Goal: Transaction & Acquisition: Purchase product/service

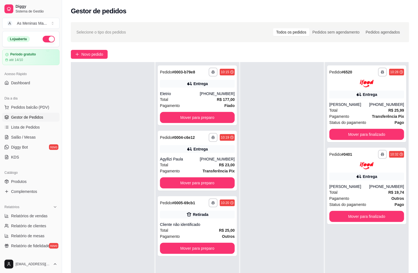
scroll to position [15, 0]
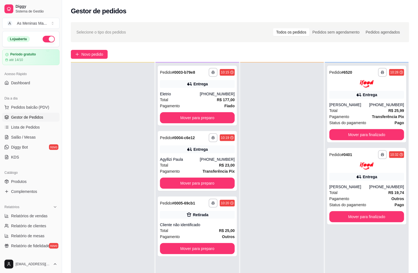
drag, startPoint x: 280, startPoint y: 0, endPoint x: 257, endPoint y: 19, distance: 30.5
click at [259, 19] on div "**********" at bounding box center [240, 180] width 356 height 323
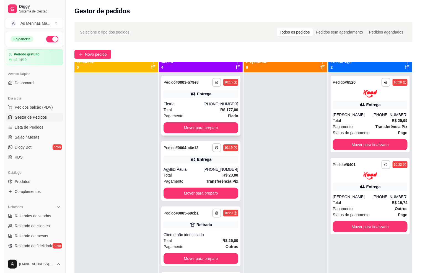
scroll to position [0, 0]
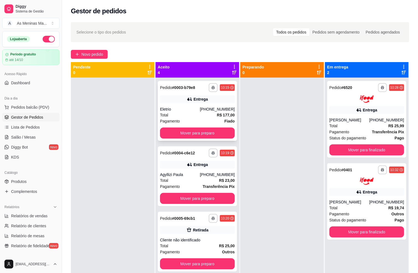
click at [186, 110] on div "Eletrio" at bounding box center [180, 109] width 40 height 6
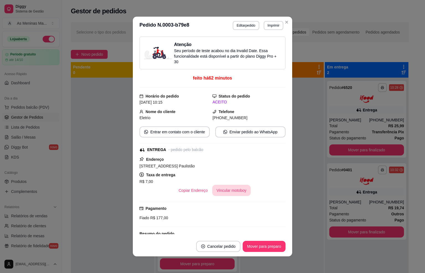
click at [214, 177] on button "Vincular motoboy" at bounding box center [231, 190] width 39 height 11
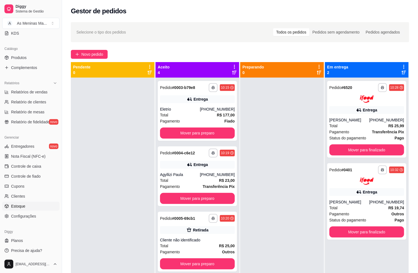
scroll to position [125, 0]
click at [33, 146] on link "Entregadores novo" at bounding box center [30, 145] width 57 height 9
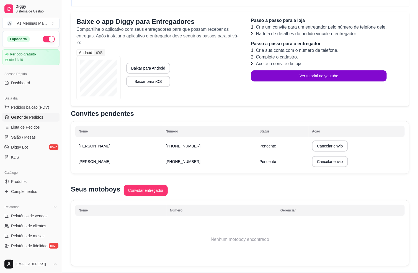
click at [33, 118] on span "Gestor de Pedidos" at bounding box center [27, 117] width 32 height 6
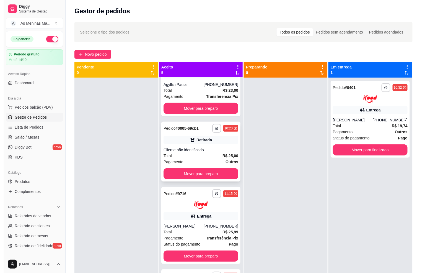
scroll to position [92, 0]
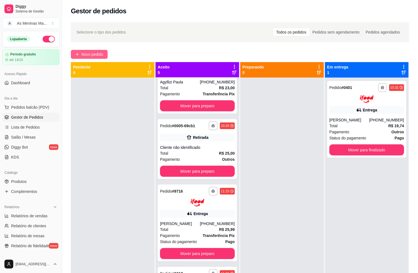
click at [91, 56] on span "Novo pedido" at bounding box center [92, 54] width 22 height 6
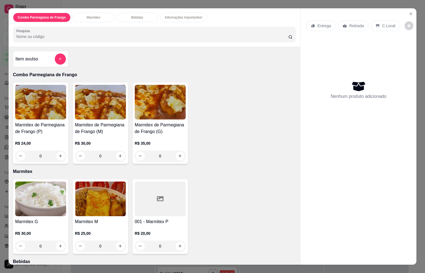
click at [95, 177] on img at bounding box center [100, 198] width 51 height 35
click at [278, 13] on icon "Close" at bounding box center [411, 14] width 2 height 2
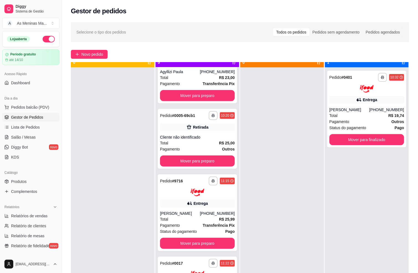
scroll to position [15, 0]
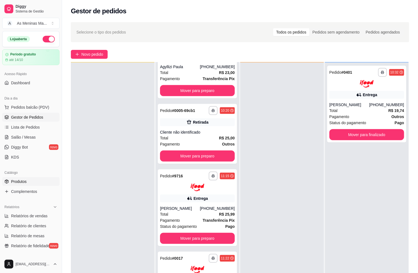
click at [17, 177] on link "Produtos" at bounding box center [30, 181] width 57 height 9
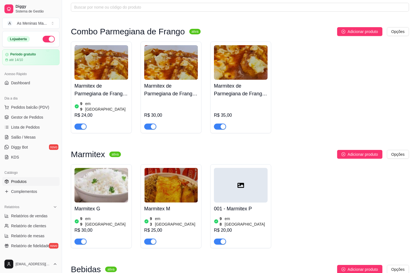
scroll to position [83, 0]
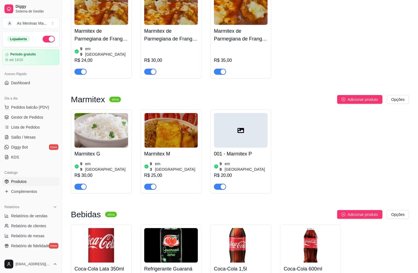
click at [179, 161] on div "93 em [GEOGRAPHIC_DATA]" at bounding box center [171, 166] width 54 height 11
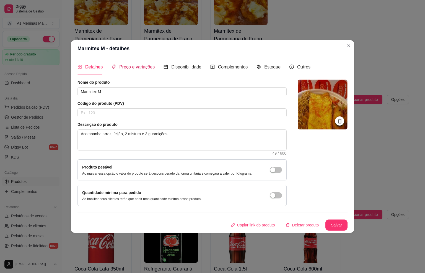
click at [133, 65] on span "Preço e variações" at bounding box center [136, 67] width 35 height 5
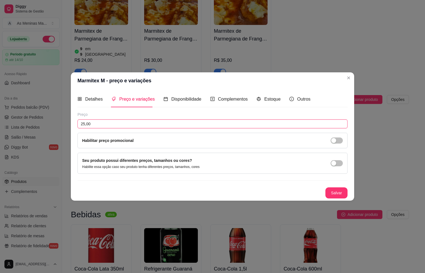
drag, startPoint x: 97, startPoint y: 121, endPoint x: 115, endPoint y: 203, distance: 83.4
click at [82, 119] on input "25,00" at bounding box center [213, 123] width 270 height 9
type input "24,00"
click at [278, 177] on button "Salvar" at bounding box center [337, 192] width 22 height 11
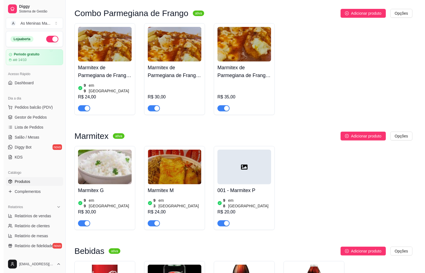
scroll to position [0, 0]
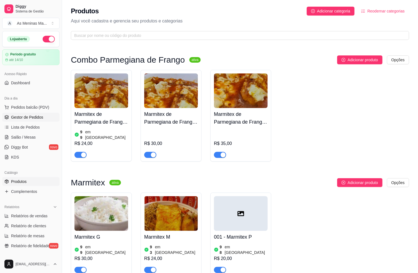
click at [35, 118] on span "Gestor de Pedidos" at bounding box center [27, 117] width 32 height 6
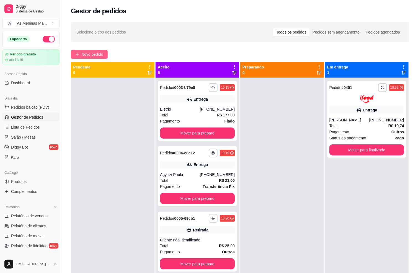
click at [97, 53] on span "Novo pedido" at bounding box center [92, 54] width 22 height 6
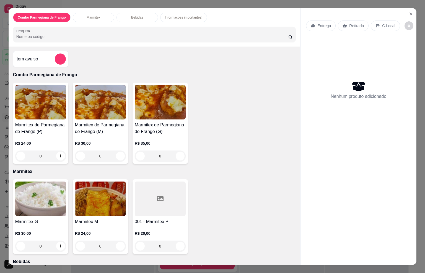
click at [95, 177] on img at bounding box center [100, 198] width 51 height 35
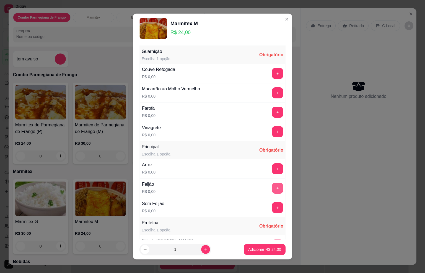
click at [272, 177] on button "+" at bounding box center [277, 187] width 11 height 11
click at [272, 169] on button "+" at bounding box center [277, 168] width 11 height 11
click at [272, 111] on button "+" at bounding box center [277, 112] width 11 height 11
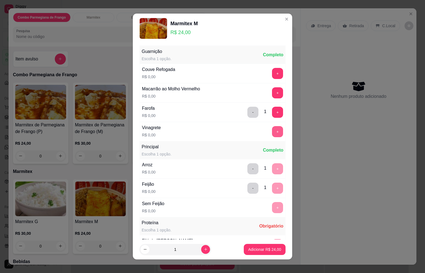
click at [272, 132] on button "+" at bounding box center [277, 131] width 11 height 11
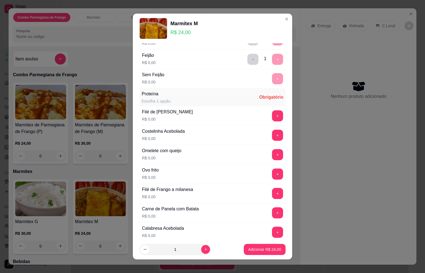
scroll to position [131, 0]
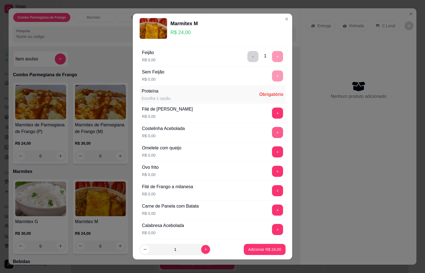
click at [272, 136] on button "+" at bounding box center [277, 132] width 11 height 11
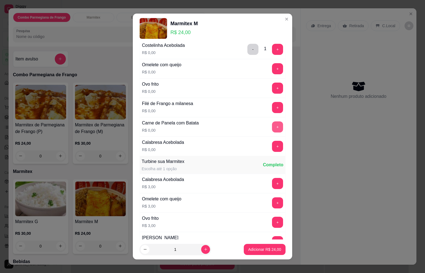
click at [272, 131] on button "+" at bounding box center [277, 126] width 11 height 11
click at [256, 177] on p "Adicionar R$ 24,00" at bounding box center [264, 249] width 33 height 6
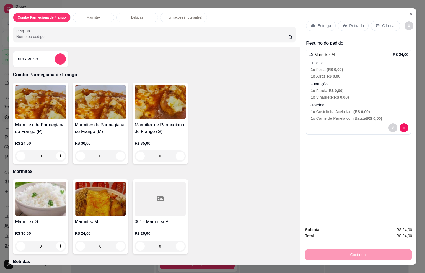
click at [278, 23] on p "Entrega" at bounding box center [325, 26] width 14 height 6
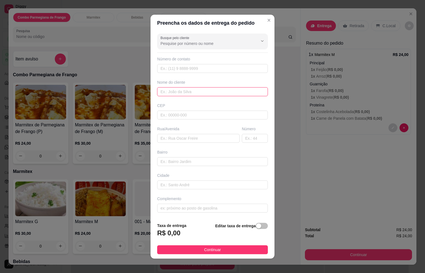
click at [191, 89] on input "text" at bounding box center [212, 91] width 111 height 9
type input "Edson"
click at [172, 66] on input "text" at bounding box center [212, 68] width 111 height 9
click at [188, 68] on input "text" at bounding box center [212, 68] width 111 height 9
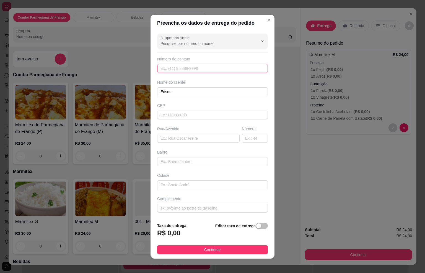
click at [183, 71] on input "text" at bounding box center [212, 68] width 111 height 9
paste input "[PHONE_NUMBER]"
type input "[PHONE_NUMBER]"
click at [181, 135] on input "text" at bounding box center [198, 138] width 82 height 9
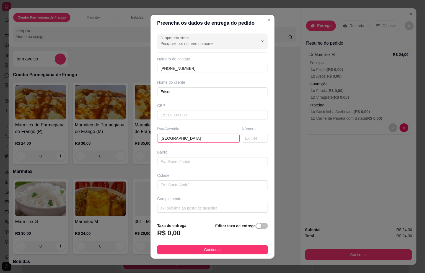
type input "[GEOGRAPHIC_DATA]"
type input "Centro"
drag, startPoint x: 255, startPoint y: 139, endPoint x: 271, endPoint y: 161, distance: 27.0
click at [254, 139] on input "text" at bounding box center [255, 138] width 26 height 9
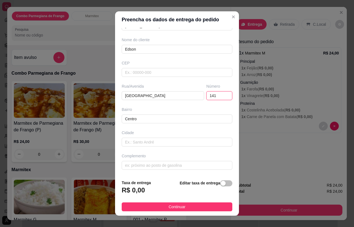
scroll to position [6, 0]
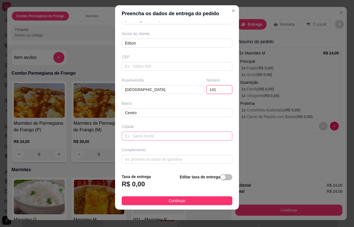
type input "141"
click at [140, 135] on input "text" at bounding box center [177, 136] width 111 height 9
type input "A"
type input "Santa Barbara doeste"
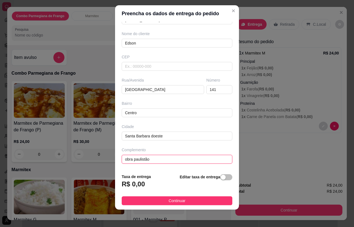
type input "obra paulistão"
click at [221, 177] on div "button" at bounding box center [223, 177] width 5 height 5
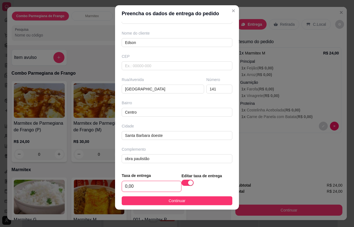
click at [148, 177] on input "0,00" at bounding box center [151, 186] width 59 height 11
drag, startPoint x: 148, startPoint y: 185, endPoint x: 115, endPoint y: 183, distance: 32.1
click at [115, 177] on footer "Taxa de entrega 0,00 Editar taxa de entrega Continuar" at bounding box center [177, 189] width 124 height 42
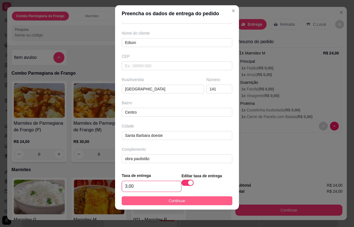
type input "3,00"
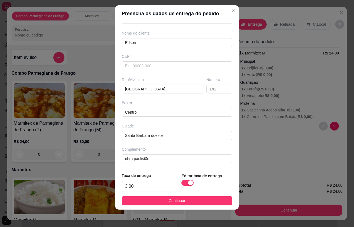
click at [142, 177] on button "Continuar" at bounding box center [177, 201] width 111 height 9
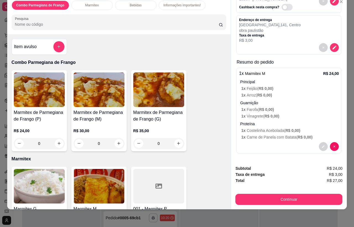
scroll to position [14, 0]
click at [278, 177] on button "Continuar" at bounding box center [289, 199] width 107 height 11
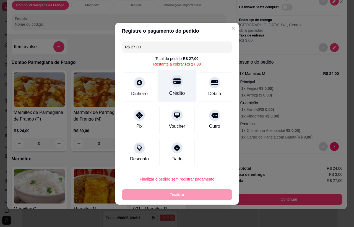
click at [171, 87] on div "Crédito" at bounding box center [177, 86] width 39 height 32
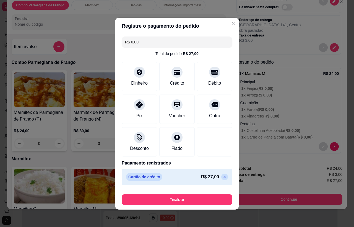
scroll to position [0, 0]
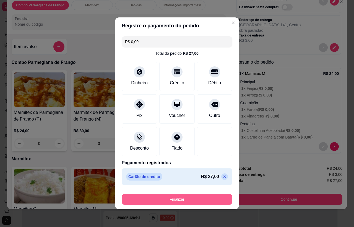
click at [179, 177] on button "Finalizar" at bounding box center [177, 199] width 111 height 11
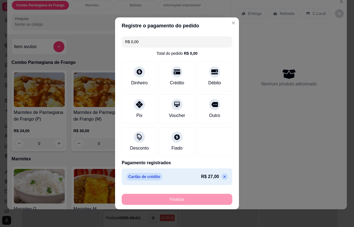
type input "-R$ 27,00"
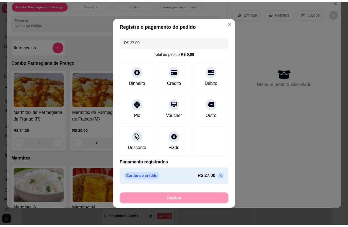
scroll to position [0, 0]
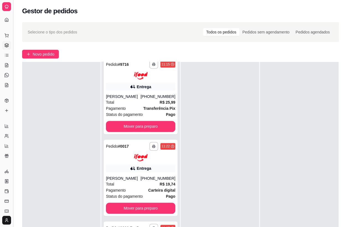
click at [15, 47] on button "Toggle Sidebar" at bounding box center [13, 113] width 4 height 227
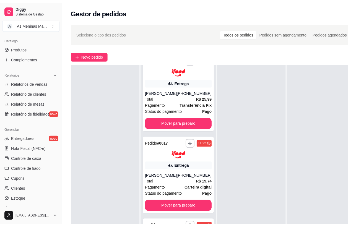
scroll to position [138, 0]
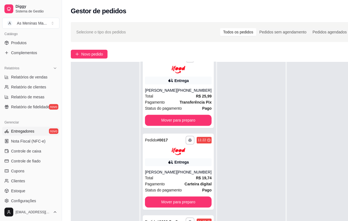
click at [43, 130] on link "Entregadores novo" at bounding box center [30, 131] width 57 height 9
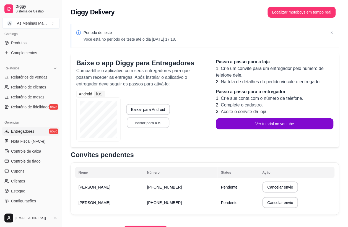
click at [158, 125] on button "Baixar para iOS" at bounding box center [148, 123] width 43 height 11
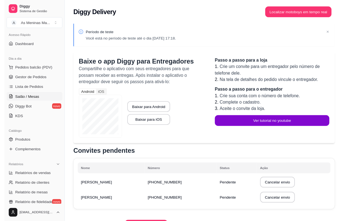
scroll to position [35, 0]
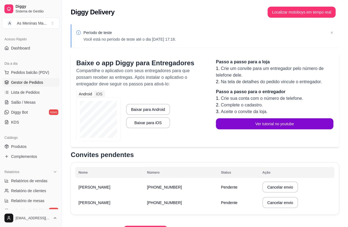
click at [21, 81] on span "Gestor de Pedidos" at bounding box center [27, 83] width 32 height 6
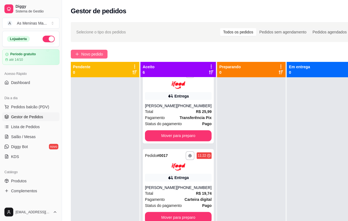
click at [77, 53] on icon "plus" at bounding box center [77, 54] width 4 height 4
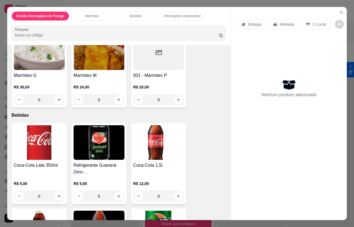
scroll to position [138, 0]
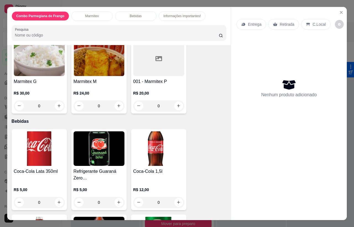
click at [84, 72] on img at bounding box center [99, 59] width 51 height 35
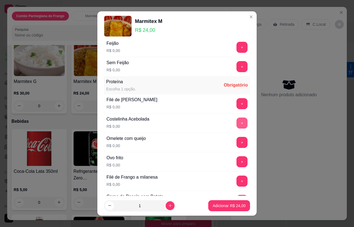
click at [237, 124] on button "+" at bounding box center [242, 123] width 11 height 11
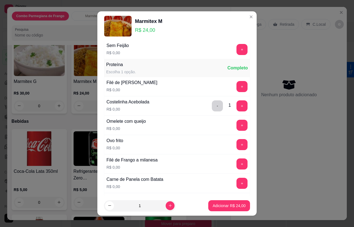
scroll to position [173, 0]
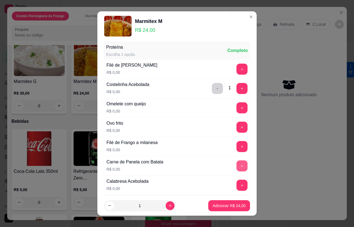
click at [237, 165] on button "+" at bounding box center [242, 166] width 11 height 11
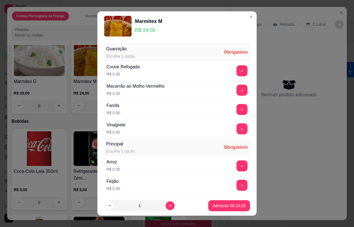
scroll to position [0, 0]
click at [237, 125] on button "+" at bounding box center [242, 129] width 11 height 11
click at [237, 110] on button "+" at bounding box center [242, 109] width 11 height 11
click at [237, 89] on button "+" at bounding box center [242, 90] width 11 height 11
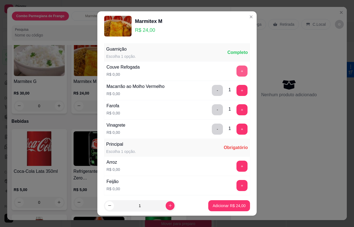
click at [237, 72] on button "+" at bounding box center [242, 71] width 11 height 11
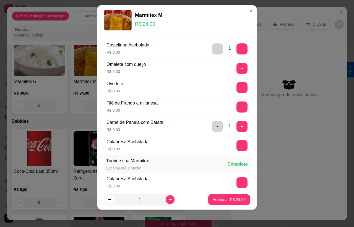
scroll to position [330, 0]
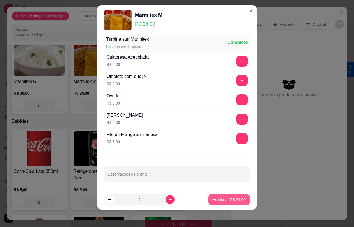
click at [215, 177] on p "Adicionar R$ 24,00" at bounding box center [229, 200] width 33 height 6
click at [224, 177] on p "Adicionar R$ 24,00" at bounding box center [229, 199] width 32 height 5
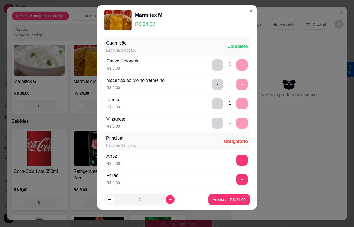
scroll to position [0, 0]
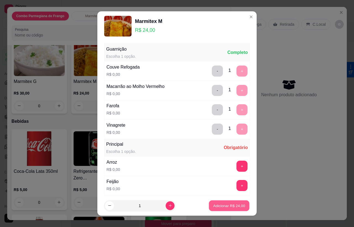
click at [223, 177] on p "Adicionar R$ 24,00" at bounding box center [229, 205] width 32 height 5
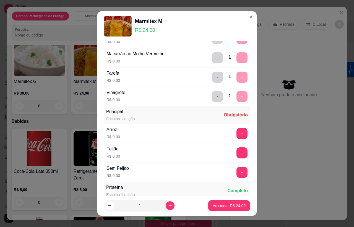
scroll to position [104, 0]
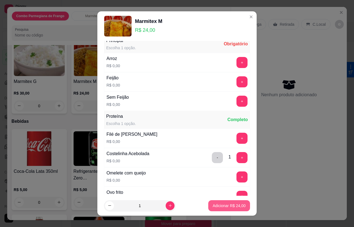
click at [213, 177] on p "Adicionar R$ 24,00" at bounding box center [229, 206] width 33 height 6
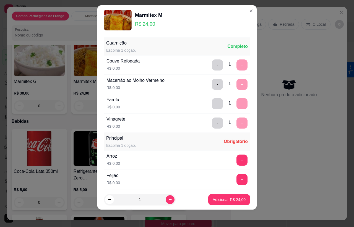
scroll to position [0, 0]
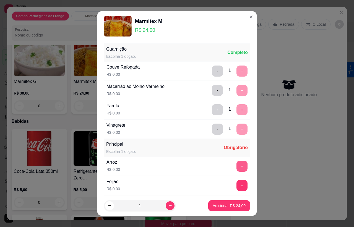
click at [234, 165] on div "+" at bounding box center [242, 166] width 16 height 11
click at [237, 177] on button "+" at bounding box center [242, 185] width 11 height 11
click at [237, 163] on button "+" at bounding box center [242, 166] width 11 height 11
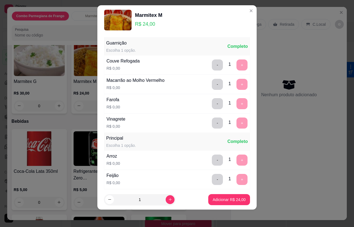
click at [227, 177] on footer "1 Adicionar R$ 24,00" at bounding box center [176, 200] width 159 height 20
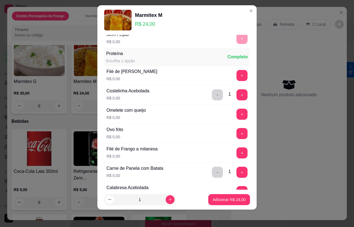
scroll to position [175, 0]
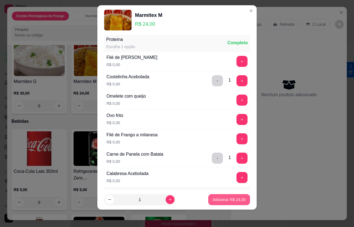
click at [227, 177] on p "Adicionar R$ 24,00" at bounding box center [229, 200] width 33 height 6
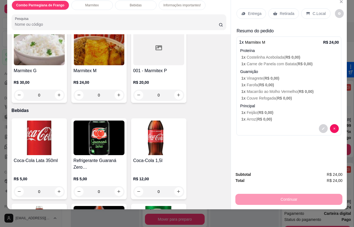
scroll to position [14, 0]
click at [278, 11] on p "Retirada" at bounding box center [287, 14] width 15 height 6
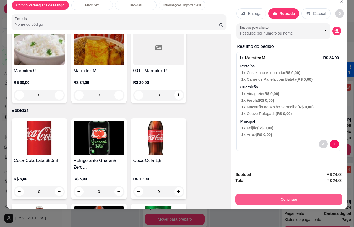
click at [278, 177] on button "Continuar" at bounding box center [289, 199] width 107 height 11
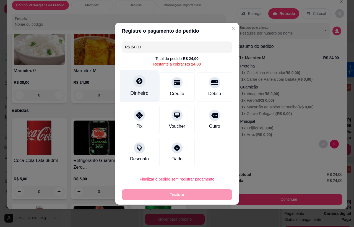
click at [137, 82] on icon at bounding box center [139, 81] width 6 height 6
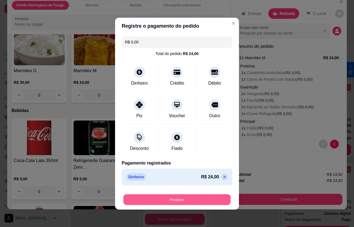
click at [187, 177] on button "Finalizar" at bounding box center [176, 199] width 107 height 11
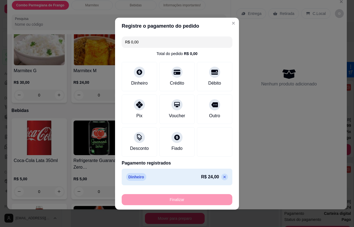
type input "-R$ 24,00"
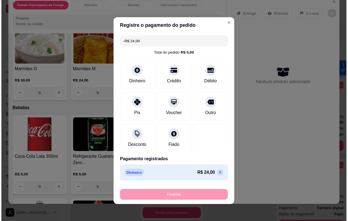
scroll to position [128, 0]
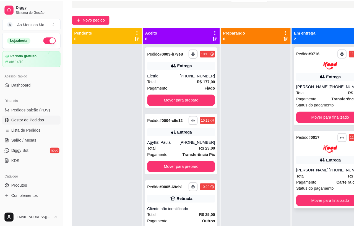
scroll to position [21, 0]
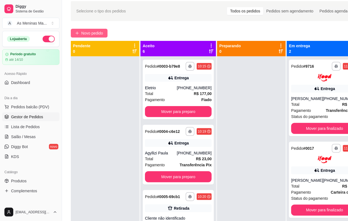
click at [82, 33] on span "Novo pedido" at bounding box center [92, 33] width 22 height 6
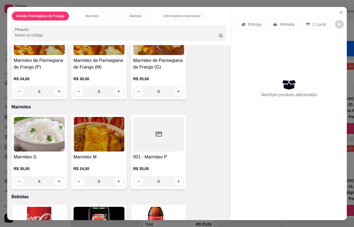
scroll to position [69, 0]
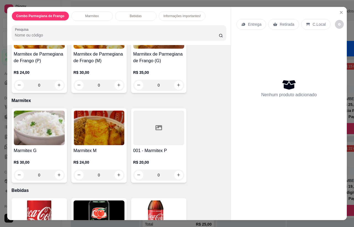
click at [151, 129] on div at bounding box center [158, 128] width 51 height 35
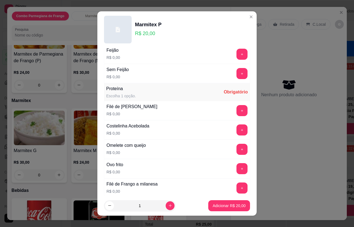
scroll to position [104, 0]
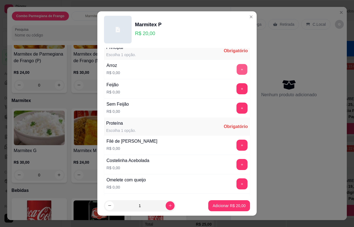
click at [237, 70] on button "+" at bounding box center [242, 69] width 11 height 11
click at [237, 88] on button "+" at bounding box center [242, 88] width 11 height 11
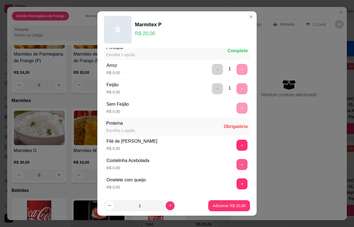
click at [237, 165] on button "+" at bounding box center [242, 164] width 11 height 11
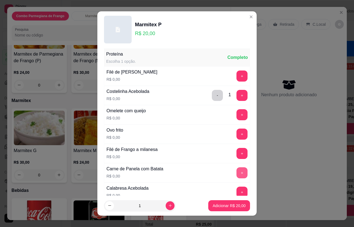
click at [237, 175] on button "+" at bounding box center [242, 172] width 11 height 11
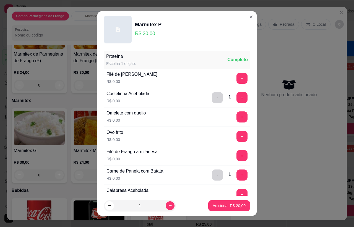
scroll to position [0, 0]
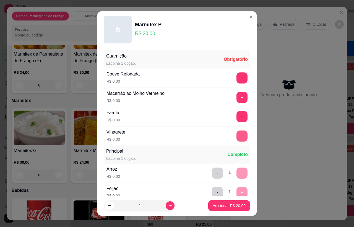
click at [237, 136] on button "+" at bounding box center [242, 136] width 11 height 11
click at [237, 118] on button "+" at bounding box center [242, 117] width 11 height 11
click at [237, 98] on button "+" at bounding box center [242, 97] width 11 height 11
click at [237, 80] on button "+" at bounding box center [242, 78] width 11 height 11
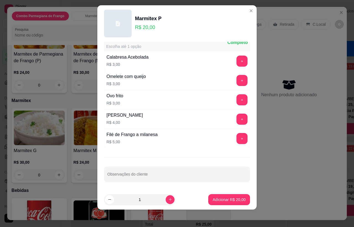
scroll to position [337, 0]
click at [218, 177] on p "Adicionar R$ 20,00" at bounding box center [229, 199] width 32 height 5
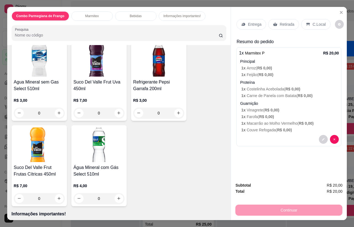
scroll to position [519, 0]
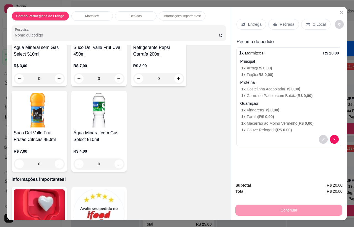
click at [34, 130] on h4 "Suco Del Valle Frut Frutas Cítricas 450ml" at bounding box center [39, 136] width 51 height 13
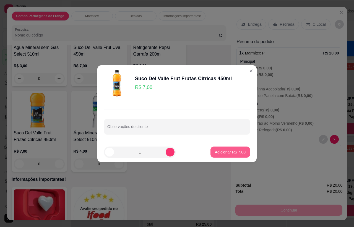
click at [229, 150] on p "Adicionar R$ 7,00" at bounding box center [230, 152] width 31 height 6
type input "1"
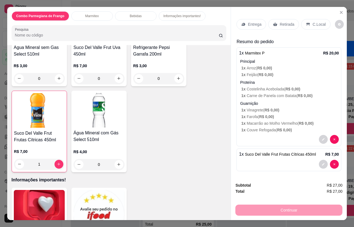
scroll to position [1, 0]
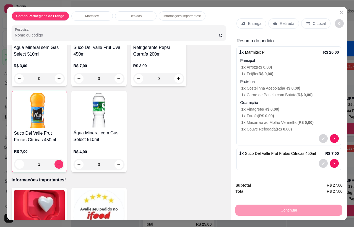
click at [278, 21] on p "Retirada" at bounding box center [287, 24] width 15 height 6
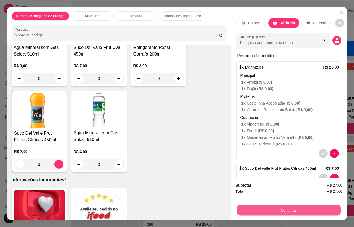
click at [275, 177] on button "Continuar" at bounding box center [289, 210] width 104 height 11
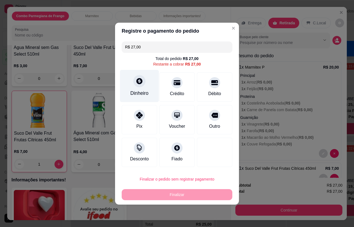
click at [130, 81] on div "Dinheiro" at bounding box center [139, 86] width 39 height 32
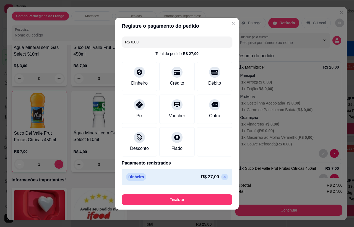
type input "R$ 0,00"
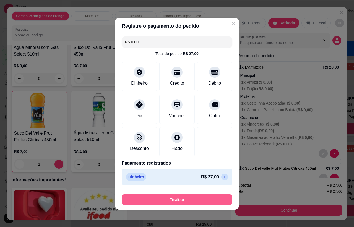
click at [185, 177] on button "Finalizar" at bounding box center [177, 199] width 111 height 11
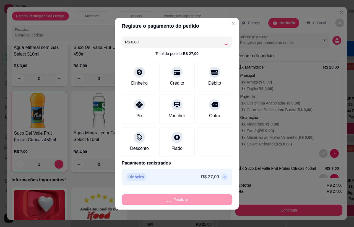
type input "0"
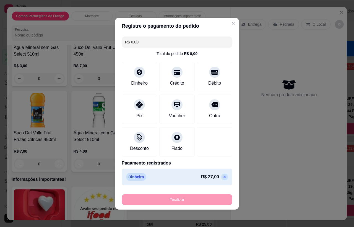
type input "-R$ 27,00"
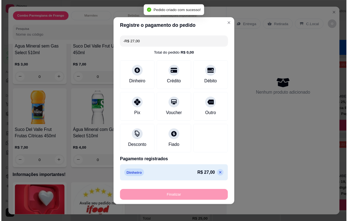
scroll to position [0, 0]
